Goal: Task Accomplishment & Management: Manage account settings

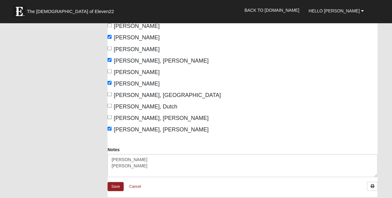
scroll to position [550, 0]
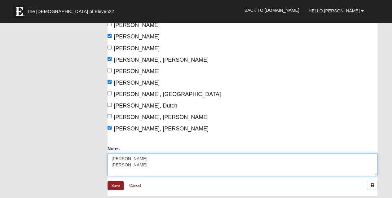
click at [122, 158] on textarea "Tripp singleton Bentlee Pirtle Paul Tsyuganyuk" at bounding box center [243, 164] width 270 height 23
type textarea "Tripp Singleton Bentlee Pirtle Paul Tsyuganyuk"
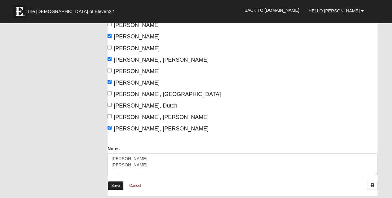
click at [113, 185] on link "Save" at bounding box center [116, 185] width 16 height 9
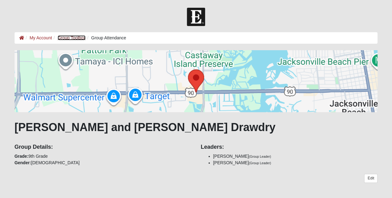
click at [68, 38] on link "Group Toolbox" at bounding box center [72, 37] width 28 height 5
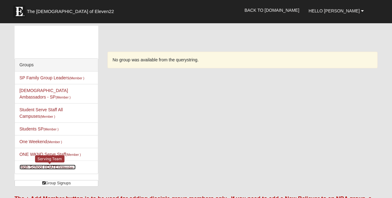
click at [32, 165] on link "High School (Tuesday) (Member )" at bounding box center [48, 167] width 56 height 5
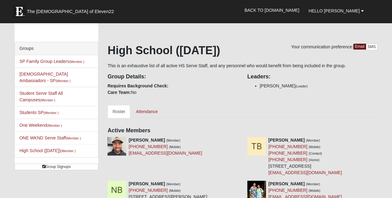
scroll to position [15, 0]
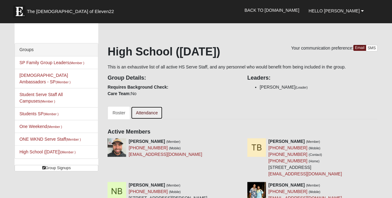
click at [146, 115] on link "Attendance" at bounding box center [147, 112] width 32 height 13
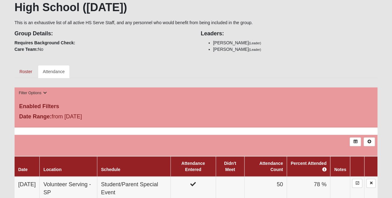
scroll to position [63, 0]
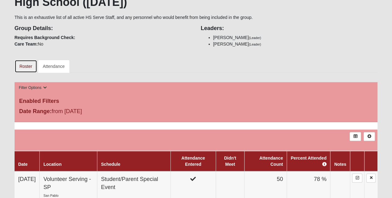
click at [23, 67] on link "Roster" at bounding box center [26, 66] width 23 height 13
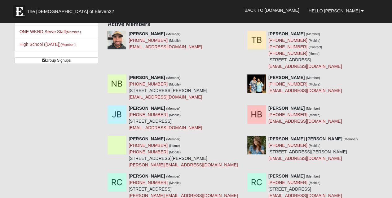
scroll to position [154, 0]
